Goal: Information Seeking & Learning: Learn about a topic

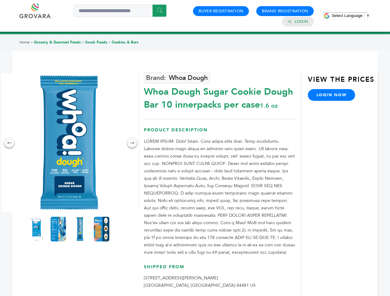
click at [351, 15] on span "Select Language" at bounding box center [346, 15] width 31 height 5
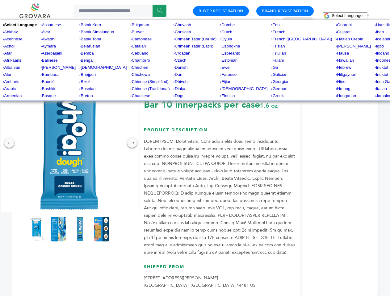
click at [69, 143] on img at bounding box center [69, 142] width 139 height 139
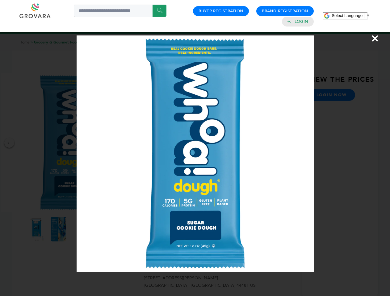
click at [9, 143] on div "×" at bounding box center [195, 148] width 390 height 296
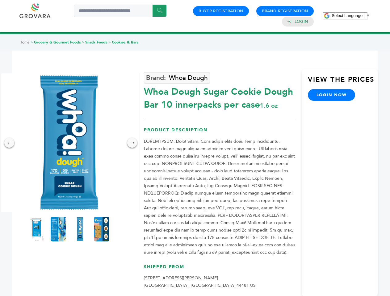
click at [132, 143] on div "→" at bounding box center [132, 143] width 10 height 10
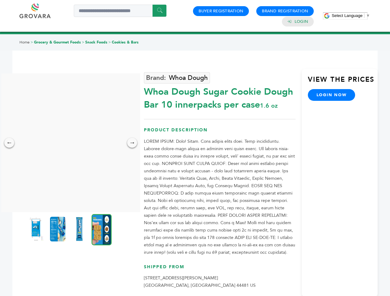
click at [37, 229] on img at bounding box center [35, 229] width 15 height 25
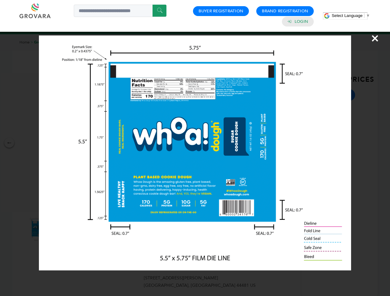
click at [58, 229] on div "×" at bounding box center [195, 148] width 390 height 296
click at [80, 229] on img at bounding box center [79, 229] width 15 height 25
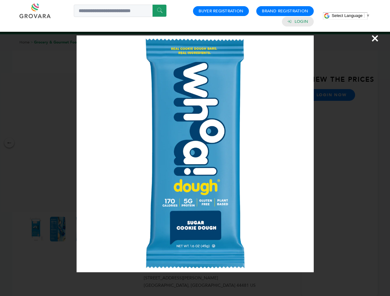
click at [102, 229] on div "×" at bounding box center [195, 148] width 390 height 296
